Goal: Task Accomplishment & Management: Complete application form

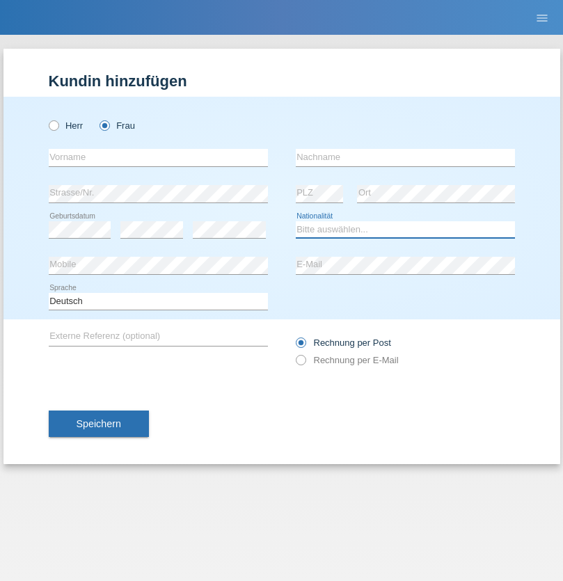
select select "CH"
radio input "true"
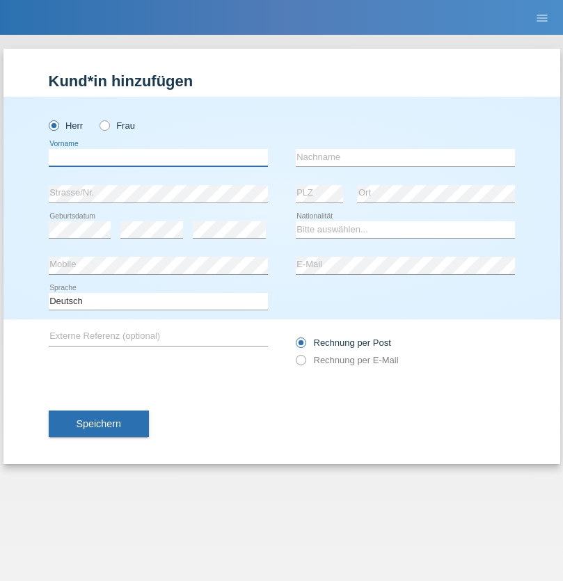
click at [158, 157] on input "text" at bounding box center [158, 157] width 219 height 17
type input "Zsolt"
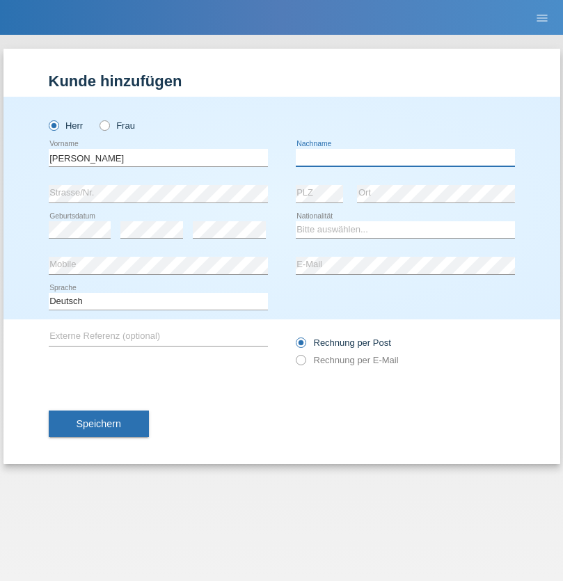
click at [405, 157] on input "text" at bounding box center [405, 157] width 219 height 17
type input "Kappelmayer"
select select "MG"
select select "C"
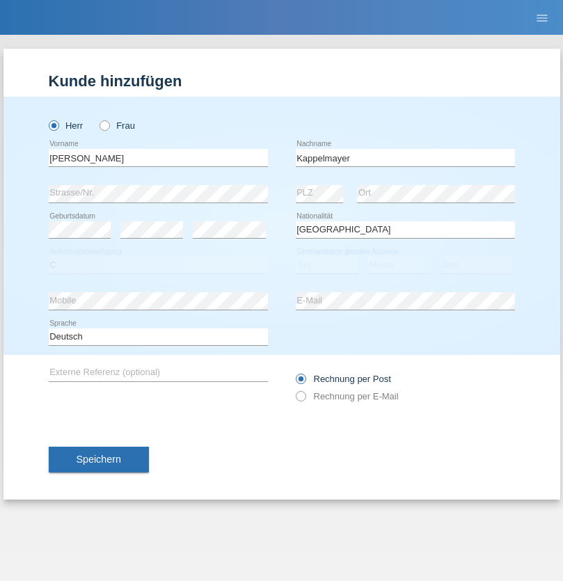
select select "30"
select select "08"
select select "2021"
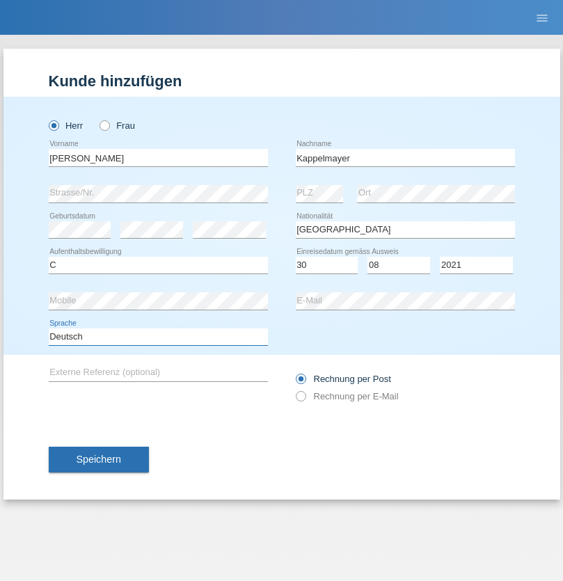
select select "en"
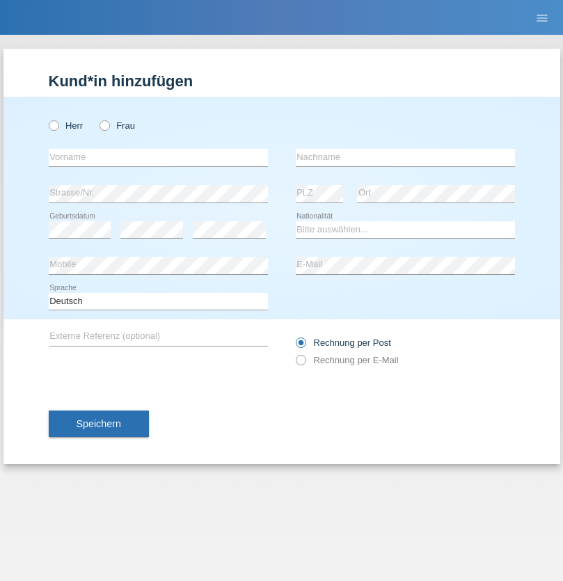
radio input "true"
click at [158, 157] on input "text" at bounding box center [158, 157] width 219 height 17
type input "firat"
click at [405, 157] on input "text" at bounding box center [405, 157] width 219 height 17
type input "kara"
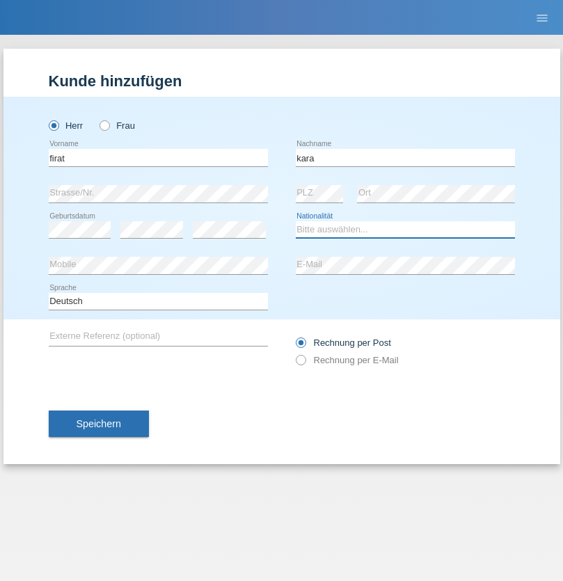
select select "CH"
radio input "true"
click at [158, 157] on input "text" at bounding box center [158, 157] width 219 height 17
type input "Jean Panda"
click at [405, 157] on input "text" at bounding box center [405, 157] width 219 height 17
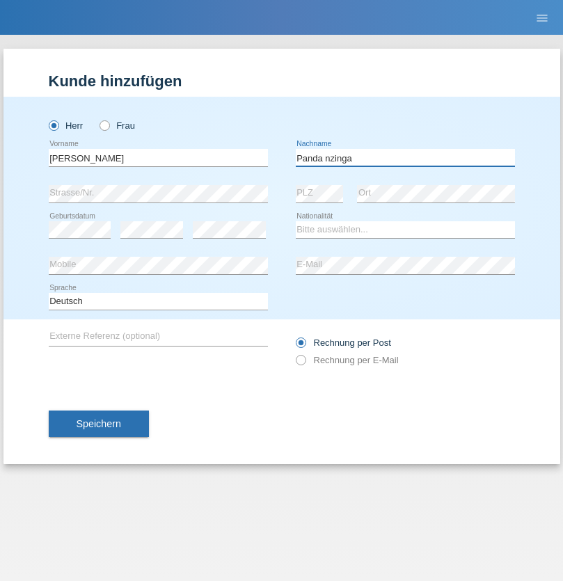
type input "Panda nzinga"
select select "MN"
select select "C"
select select "28"
select select "11"
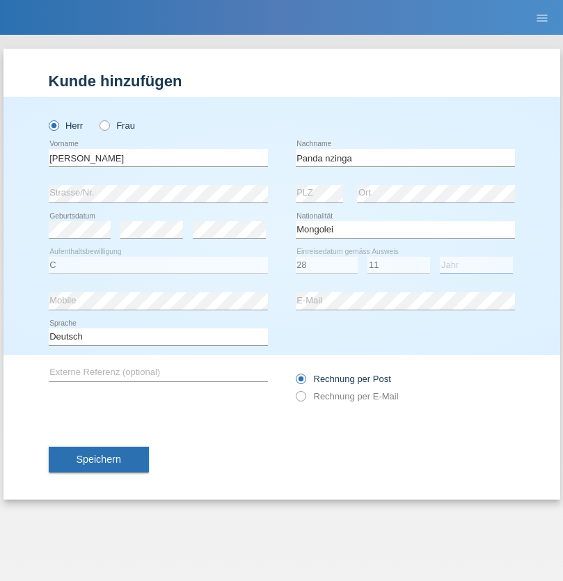
select select "2001"
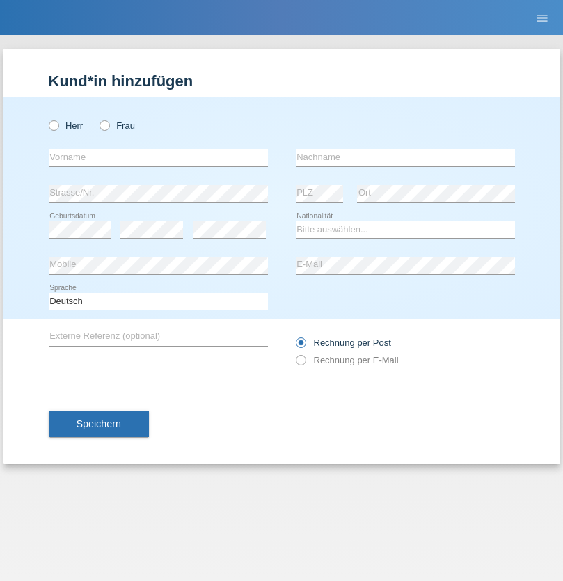
radio input "true"
select select "HU"
select select "C"
select select "30"
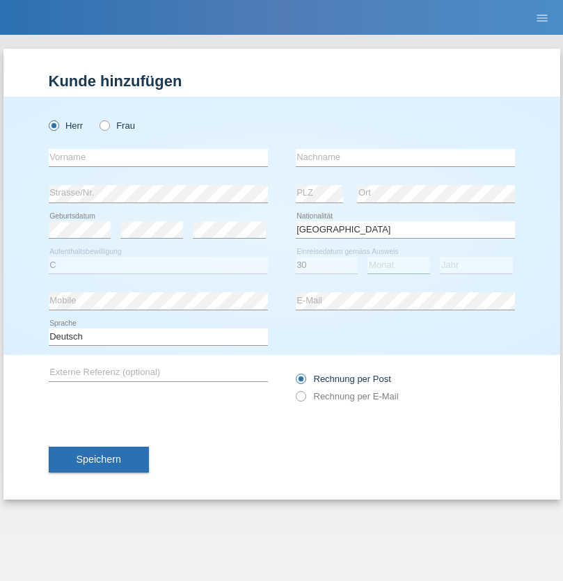
select select "10"
select select "2021"
